Goal: Check status: Check status

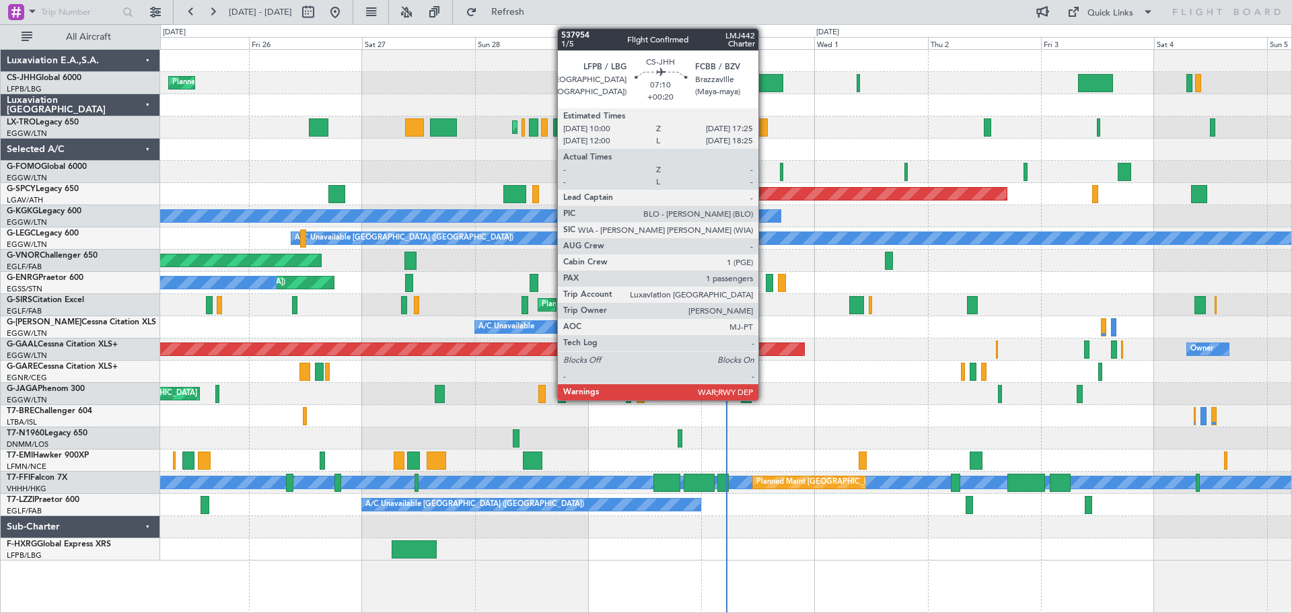
click at [765, 77] on div at bounding box center [765, 83] width 35 height 18
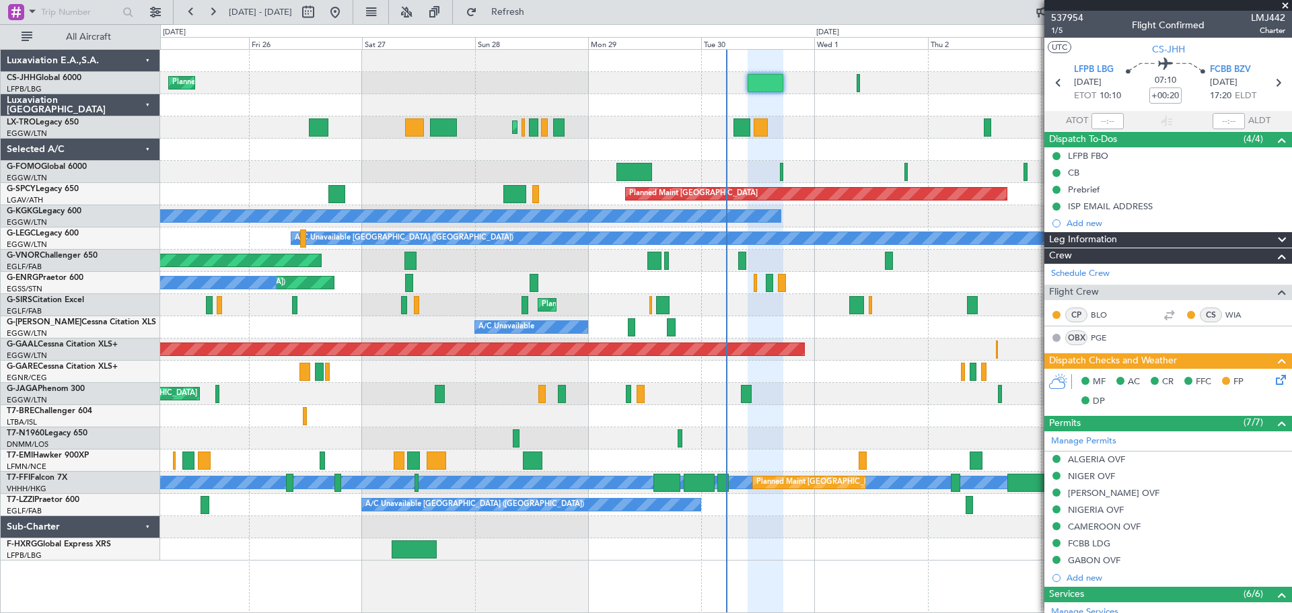
click at [1286, 5] on span at bounding box center [1285, 6] width 13 height 12
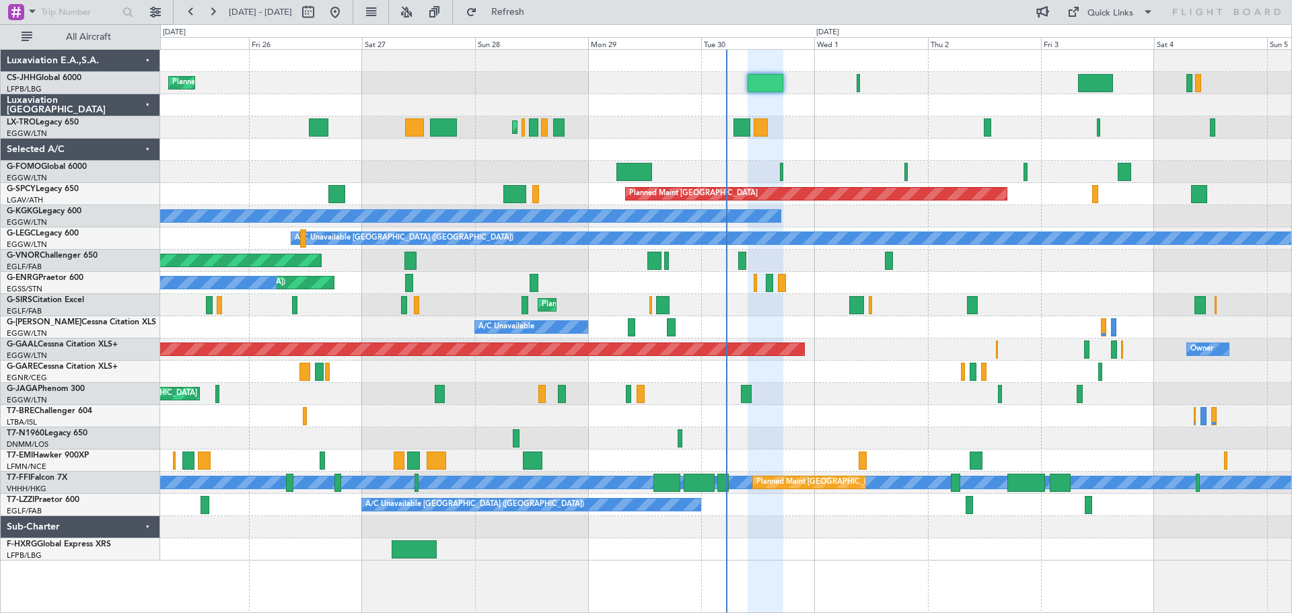
type input "0"
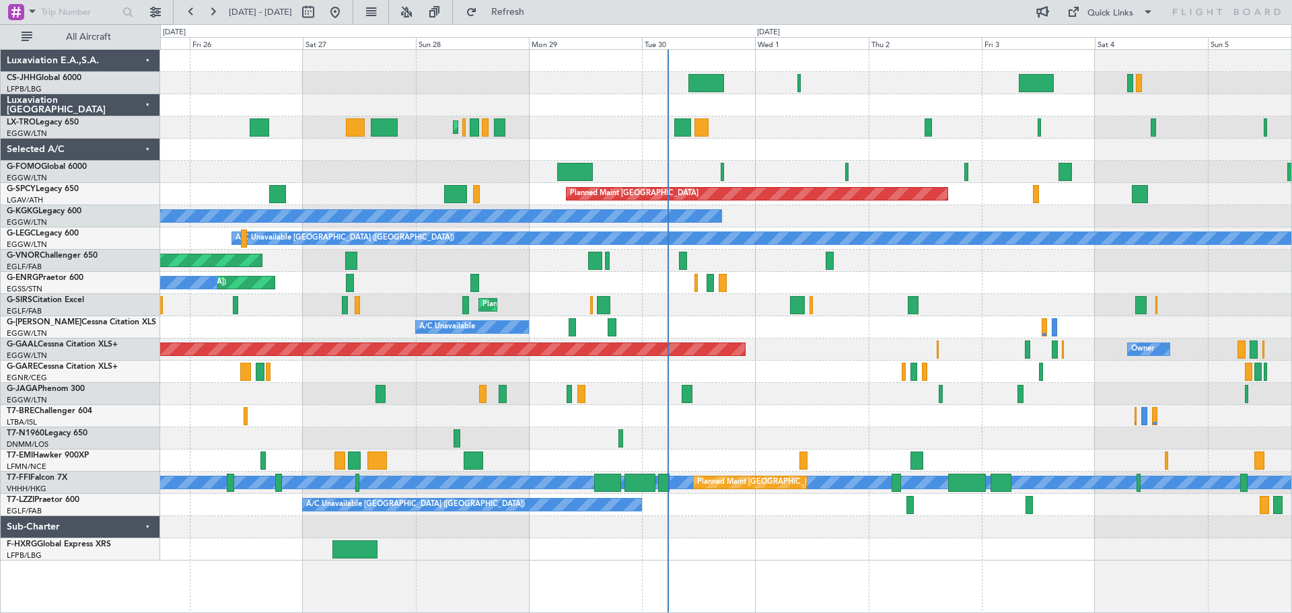
click at [825, 135] on div "Planned Maint [GEOGRAPHIC_DATA] ([GEOGRAPHIC_DATA])" at bounding box center [725, 127] width 1131 height 22
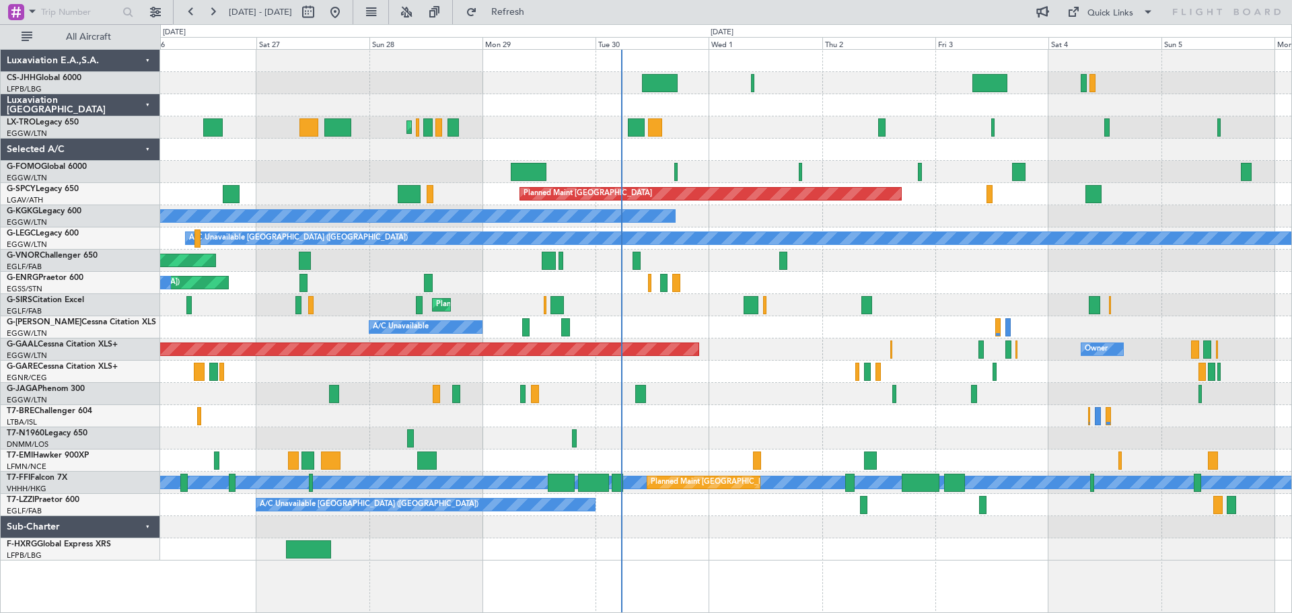
click at [558, 122] on div "Planned Maint [GEOGRAPHIC_DATA] ([GEOGRAPHIC_DATA])" at bounding box center [725, 127] width 1131 height 22
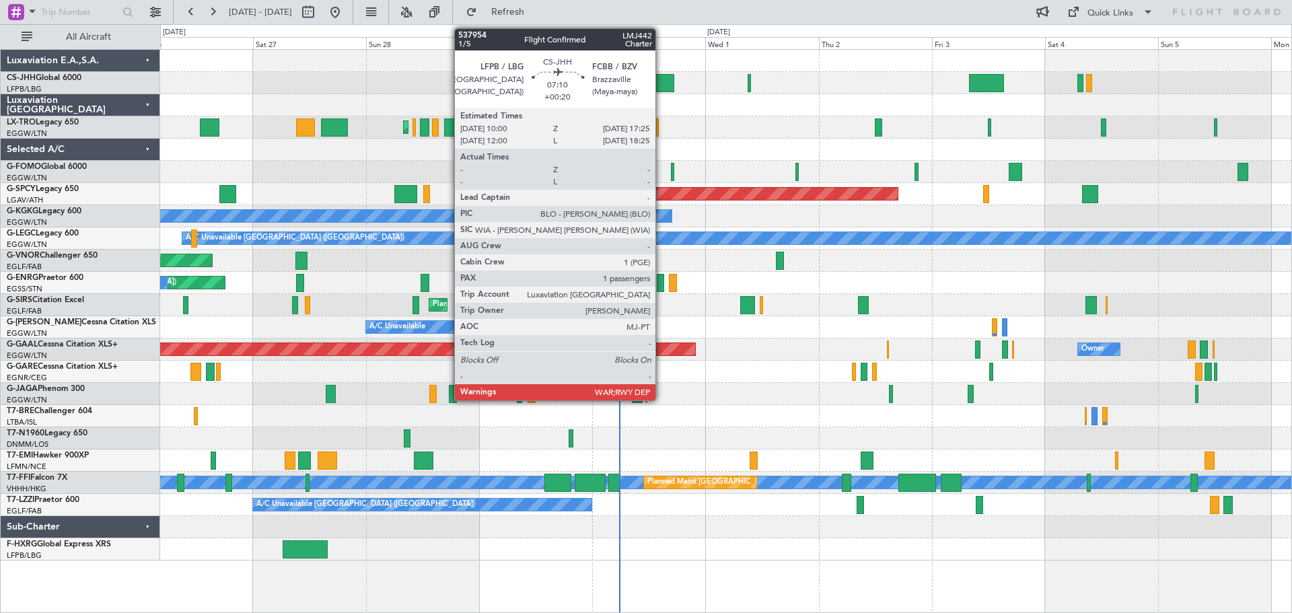
click at [662, 81] on div at bounding box center [656, 83] width 35 height 18
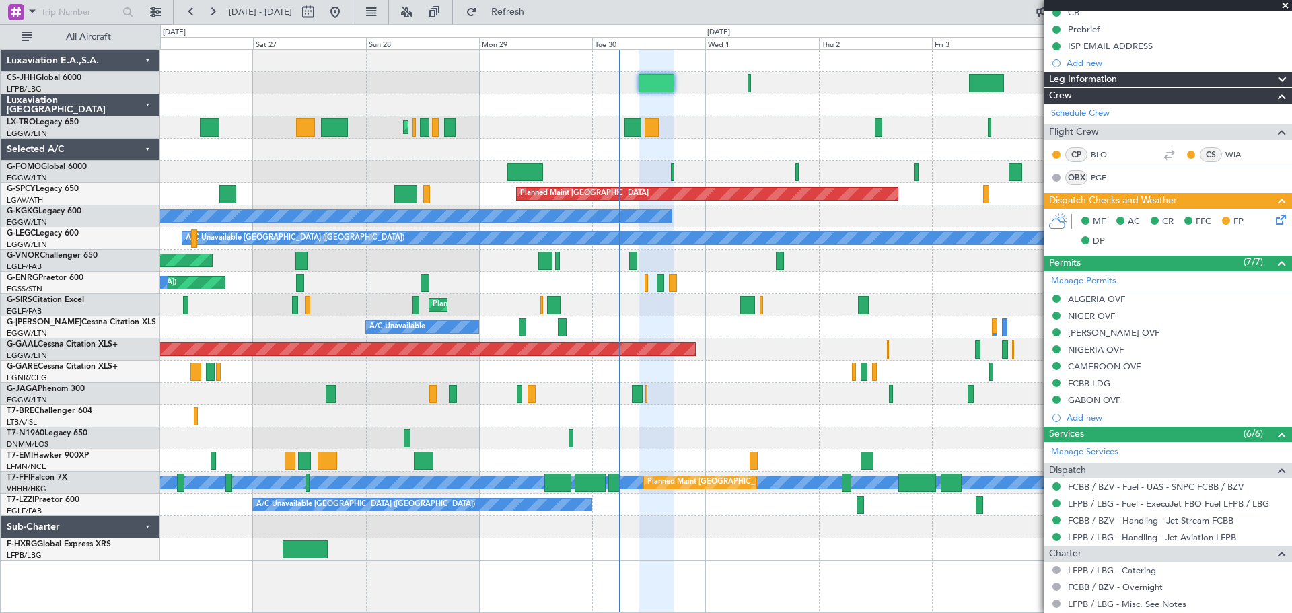
scroll to position [269, 0]
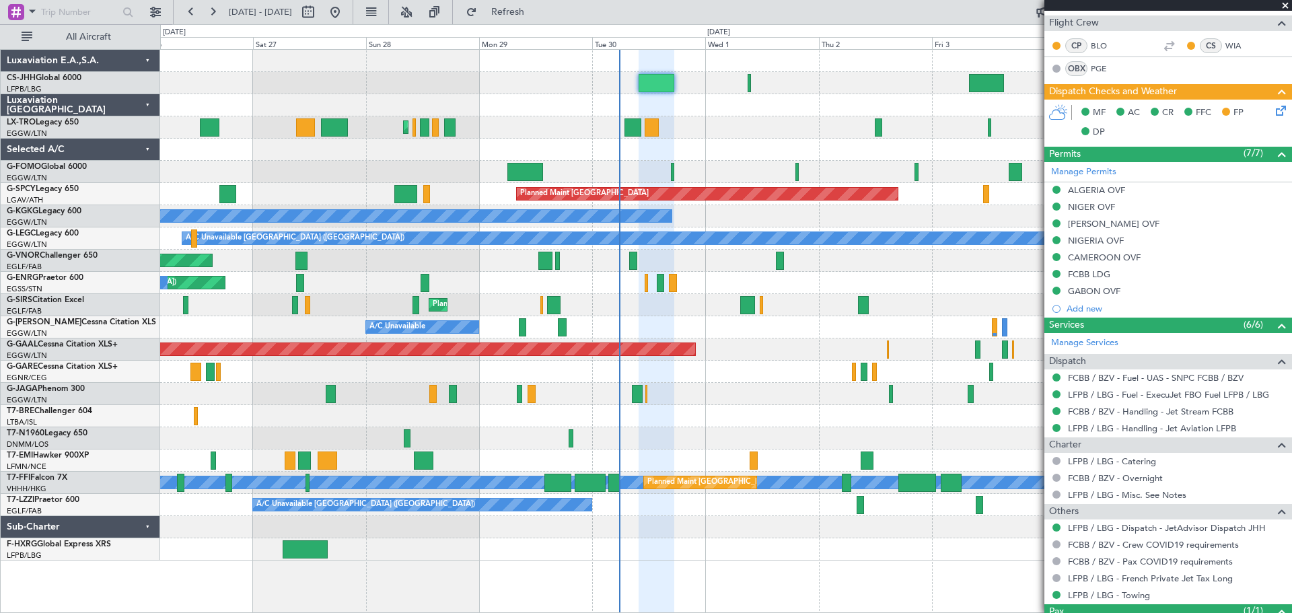
click at [1285, 3] on span at bounding box center [1285, 6] width 13 height 12
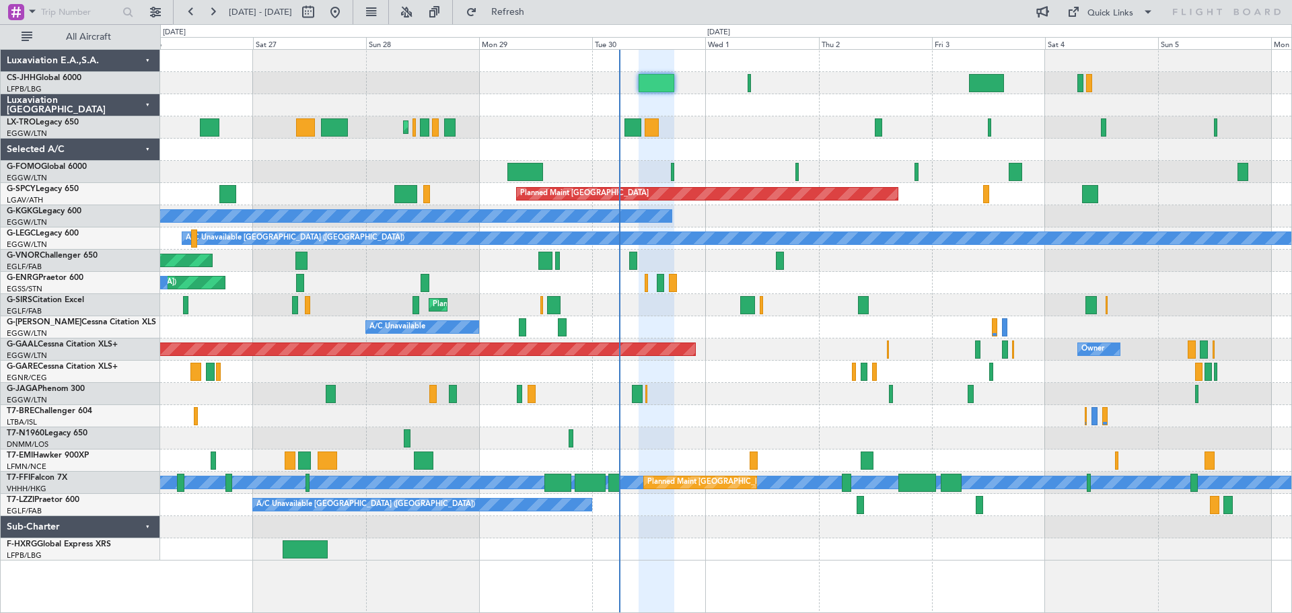
type input "0"
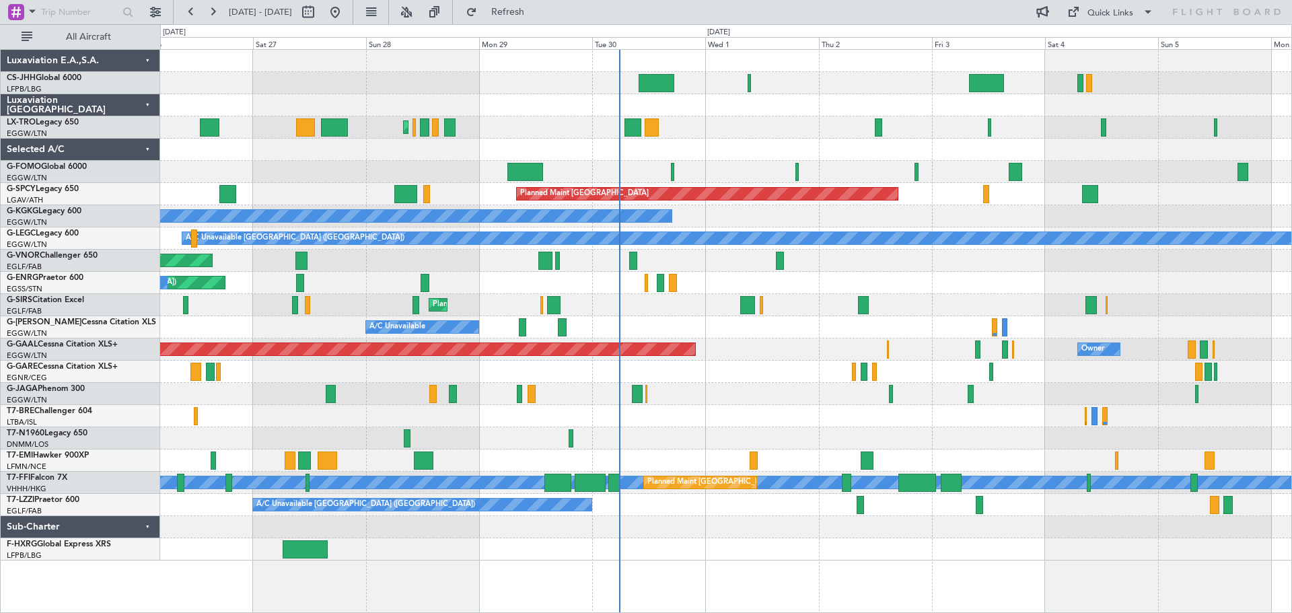
scroll to position [0, 0]
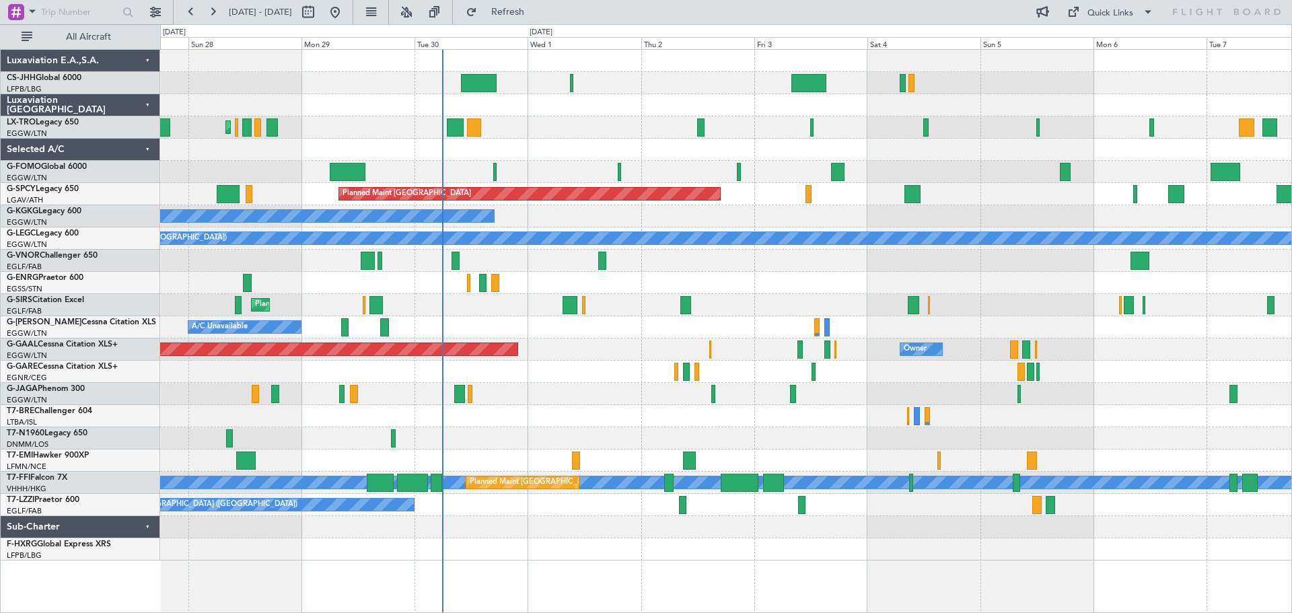
click at [755, 290] on div "Planned Maint [GEOGRAPHIC_DATA] ([GEOGRAPHIC_DATA]) Planned Maint [GEOGRAPHIC_D…" at bounding box center [725, 305] width 1131 height 511
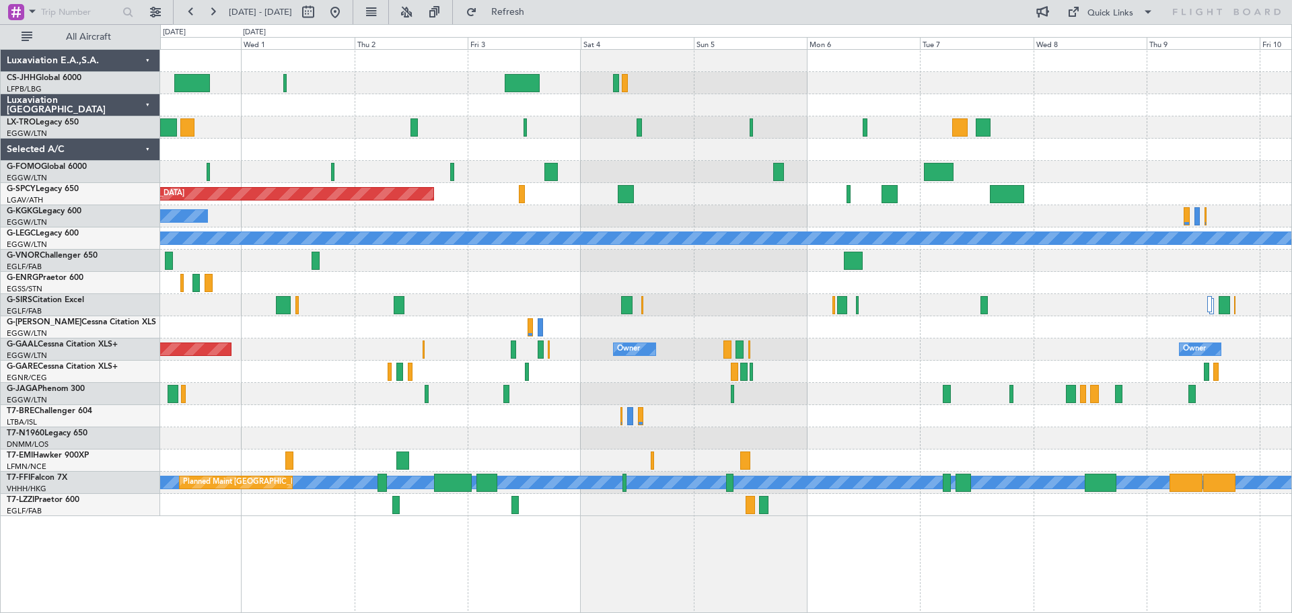
click at [785, 250] on div at bounding box center [725, 261] width 1131 height 22
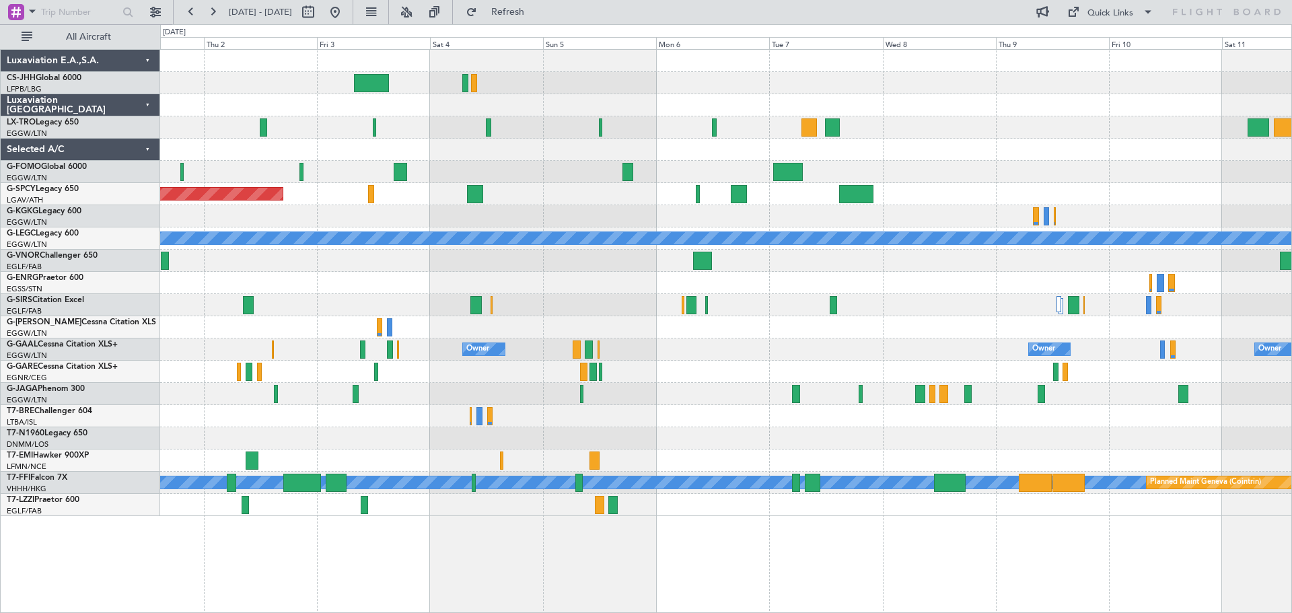
click at [744, 216] on div "A/C Unavailable [GEOGRAPHIC_DATA] (Ataturk)" at bounding box center [725, 216] width 1131 height 22
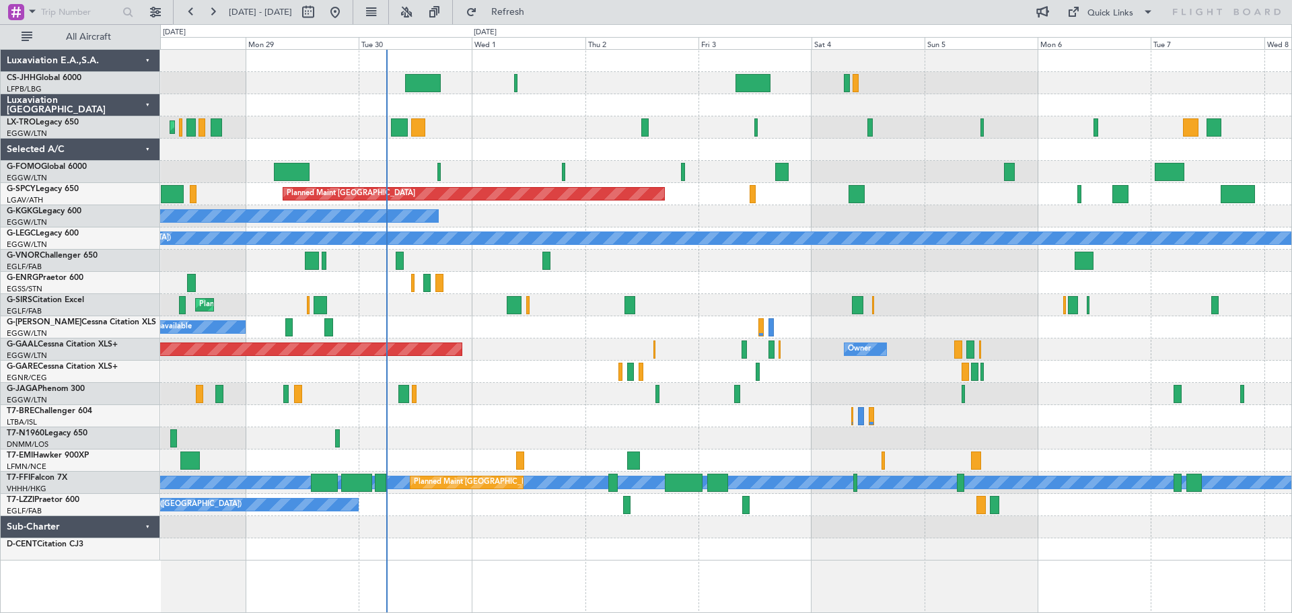
click at [710, 293] on div "Unplanned Maint [GEOGRAPHIC_DATA] ([GEOGRAPHIC_DATA]) A/C Unavailable" at bounding box center [725, 283] width 1131 height 22
